Goal: Communication & Community: Answer question/provide support

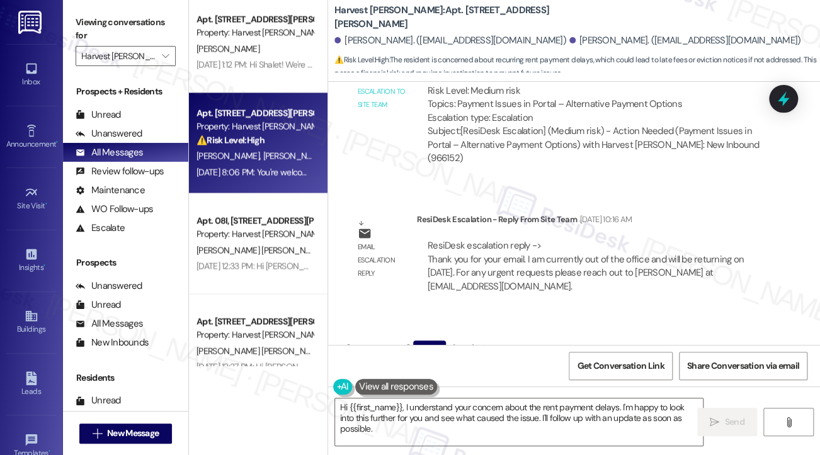
scroll to position [1260, 0]
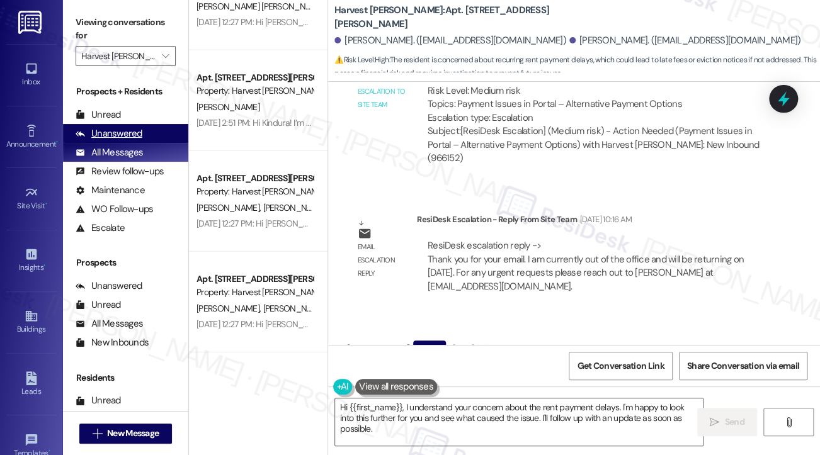
click at [146, 140] on div "Unanswered (0)" at bounding box center [125, 133] width 125 height 19
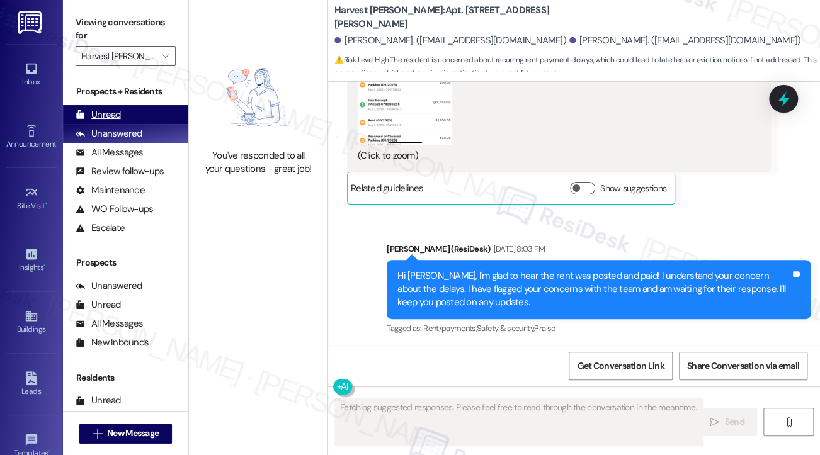
scroll to position [11246, 0]
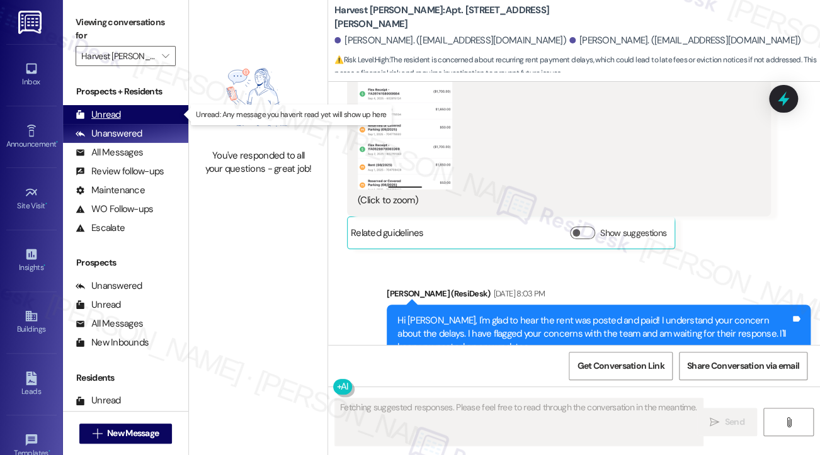
click at [130, 115] on div "Unread (0)" at bounding box center [125, 114] width 125 height 19
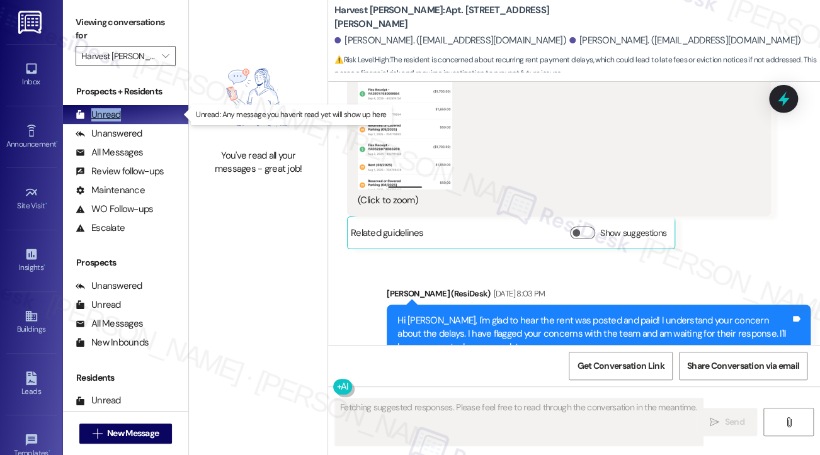
click at [130, 115] on div "Unread (0)" at bounding box center [125, 114] width 125 height 19
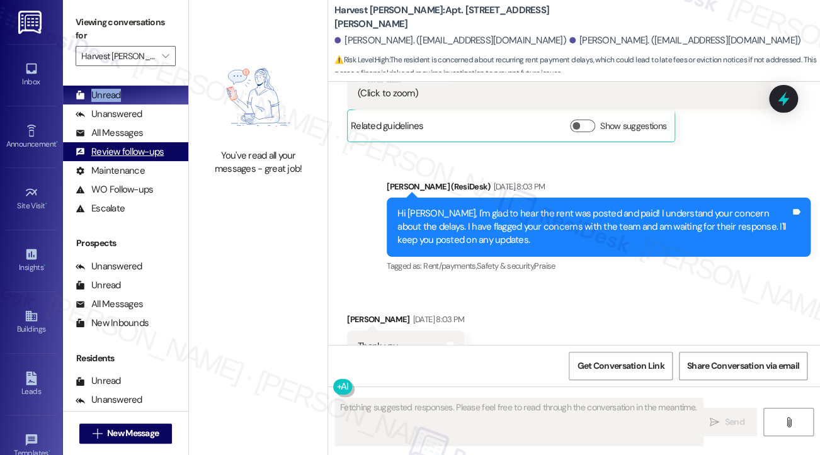
scroll to position [0, 0]
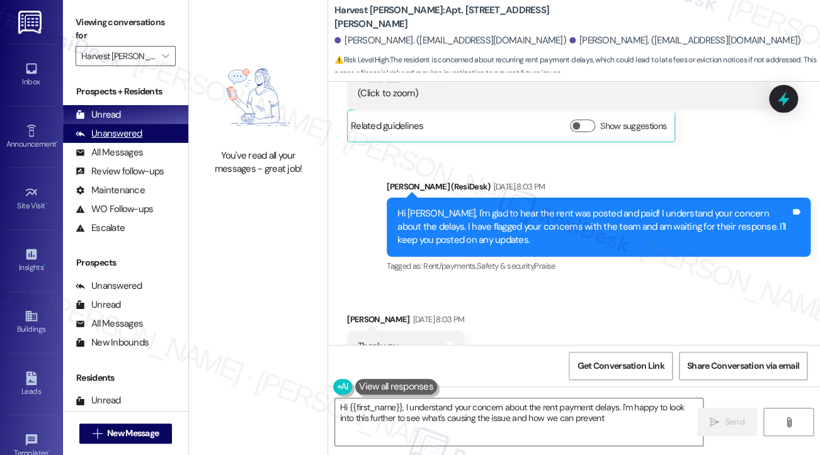
click at [139, 133] on div "Unanswered" at bounding box center [109, 133] width 67 height 13
